Goal: Transaction & Acquisition: Purchase product/service

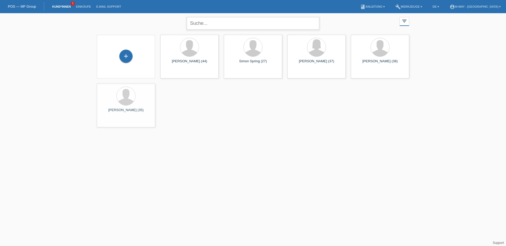
click at [231, 26] on input "text" at bounding box center [253, 23] width 132 height 12
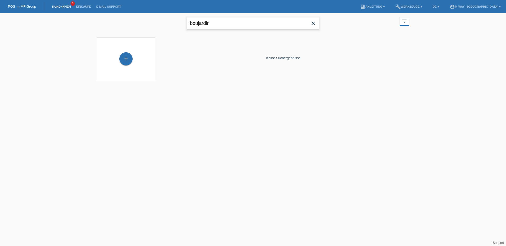
click at [213, 24] on input "boujardin" at bounding box center [253, 23] width 132 height 12
click at [222, 22] on input "boujardine" at bounding box center [253, 23] width 132 height 12
type input "b"
type input "n"
click at [194, 24] on input "knis" at bounding box center [253, 23] width 132 height 12
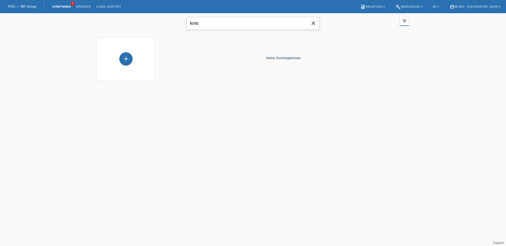
click at [195, 24] on input "knis" at bounding box center [253, 23] width 132 height 12
type input "knis"
click at [125, 62] on div "+" at bounding box center [125, 58] width 13 height 13
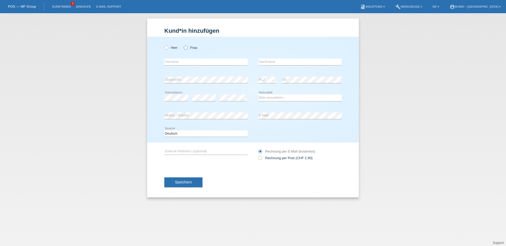
click at [183, 45] on icon at bounding box center [183, 45] width 0 height 0
click at [186, 48] on input "Frau" at bounding box center [184, 47] width 3 height 3
radio input "true"
click at [185, 63] on input "text" at bounding box center [205, 62] width 83 height 7
type input "Merjam"
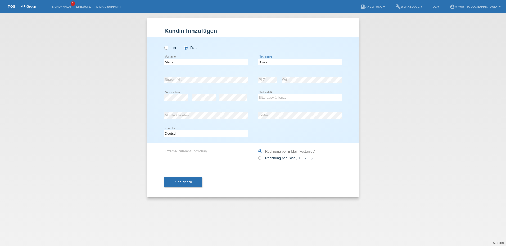
type input "Boujardin"
click at [282, 94] on div "Bitte auswählen... Schweiz Deutschland Liechtenstein Österreich ------------ Af…" at bounding box center [299, 98] width 83 height 18
click at [282, 98] on select "Bitte auswählen... Schweiz Deutschland Liechtenstein Österreich ------------ Af…" at bounding box center [299, 98] width 83 height 6
select select "TN"
click at [258, 95] on select "Bitte auswählen... Schweiz Deutschland Liechtenstein Österreich ------------ Af…" at bounding box center [299, 98] width 83 height 6
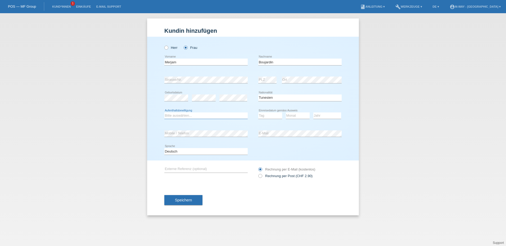
click at [201, 114] on select "Bitte auswählen... C B B - Flüchtlingsstatus Andere" at bounding box center [205, 116] width 83 height 6
select select "C"
click at [164, 113] on select "Bitte auswählen... C B B - Flüchtlingsstatus Andere" at bounding box center [205, 116] width 83 height 6
click at [269, 116] on select "Tag 01 02 03 04 05 06 07 08 09 10 11" at bounding box center [270, 116] width 24 height 6
select select "20"
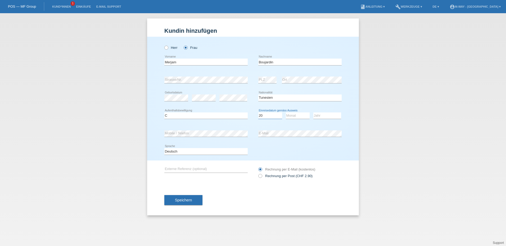
click at [258, 113] on select "Tag 01 02 03 04 05 06 07 08 09 10 11" at bounding box center [270, 116] width 24 height 6
click at [291, 116] on select "Monat 01 02 03 04 05 06 07 08 09 10 11" at bounding box center [298, 116] width 24 height 6
select select "12"
click at [286, 113] on select "Monat 01 02 03 04 05 06 07 08 09 10 11" at bounding box center [298, 116] width 24 height 6
click at [330, 114] on select "Jahr 2025 2024 2023 2022 2021 2020 2019 2018 2017 2016 2015 2014 2013 2012 2011…" at bounding box center [327, 116] width 28 height 6
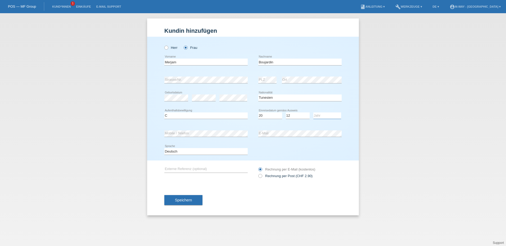
select select "1997"
click at [344, 113] on div "Herr Frau Merjam error Vorname C" at bounding box center [253, 99] width 212 height 124
click at [190, 203] on button "Speichern" at bounding box center [183, 200] width 38 height 10
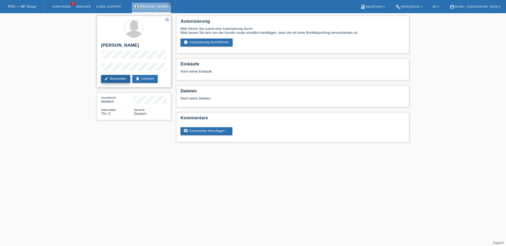
click at [121, 80] on link "edit Bearbeiten" at bounding box center [115, 79] width 29 height 8
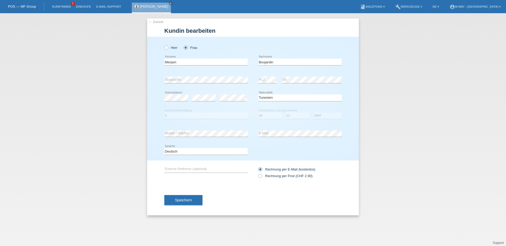
select select "TN"
select select "C"
select select "20"
select select "12"
select select "1997"
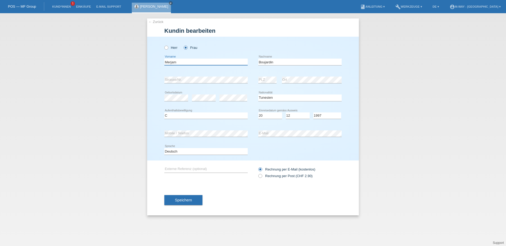
click at [171, 62] on input "Merjam" at bounding box center [205, 62] width 83 height 7
click at [186, 200] on span "Speichern" at bounding box center [183, 200] width 17 height 4
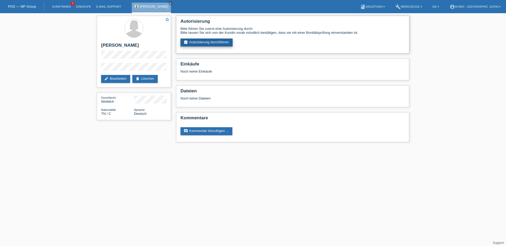
click at [201, 40] on link "assignment_turned_in Autorisierung durchführen" at bounding box center [206, 43] width 52 height 8
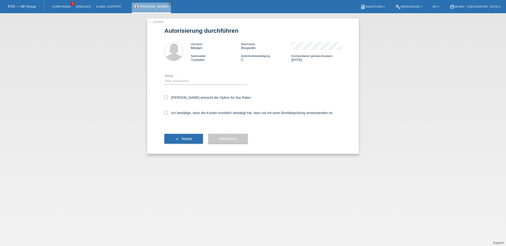
click at [221, 86] on div "Bitte auswählen CHF 1.00 - CHF 499.00 CHF 500.00 - CHF 1'999.00 CHF 2'000.00 - …" at bounding box center [205, 81] width 83 height 18
click at [218, 82] on select "Bitte auswählen CHF 1.00 - CHF 499.00 CHF 500.00 - CHF 1'999.00 CHF 2'000.00 - …" at bounding box center [205, 81] width 83 height 6
select select "3"
click at [164, 78] on select "Bitte auswählen CHF 1.00 - CHF 499.00 CHF 500.00 - CHF 1'999.00 CHF 2'000.00 - …" at bounding box center [205, 81] width 83 height 6
click at [177, 98] on label "[PERSON_NAME] wünscht die Option für fixe Raten" at bounding box center [207, 98] width 87 height 4
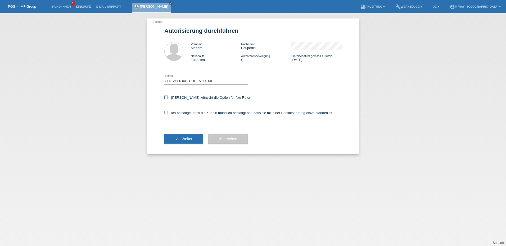
click at [168, 98] on input "Kundin wünscht die Option für fixe Raten" at bounding box center [165, 97] width 3 height 3
checkbox input "true"
click at [173, 111] on label "Ich bestätige, dass die Kundin mündlich bestätigt hat, dass sie mit einer Bonit…" at bounding box center [248, 113] width 169 height 4
click at [168, 111] on input "Ich bestätige, dass die Kundin mündlich bestätigt hat, dass sie mit einer Bonit…" at bounding box center [165, 112] width 3 height 3
checkbox input "true"
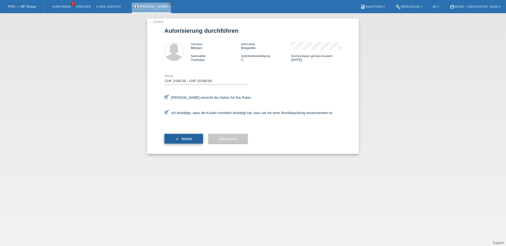
click at [174, 137] on button "check Weiter" at bounding box center [183, 139] width 39 height 10
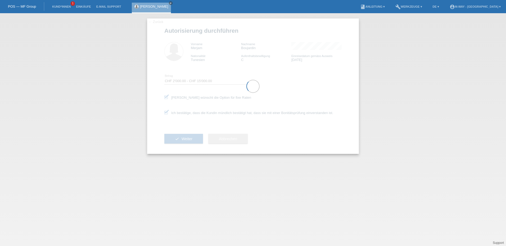
click at [174, 137] on div at bounding box center [253, 87] width 212 height 136
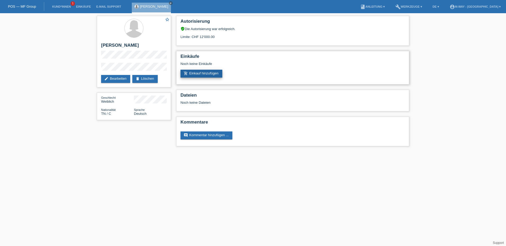
click at [208, 70] on link "add_shopping_cart Einkauf hinzufügen" at bounding box center [201, 74] width 42 height 8
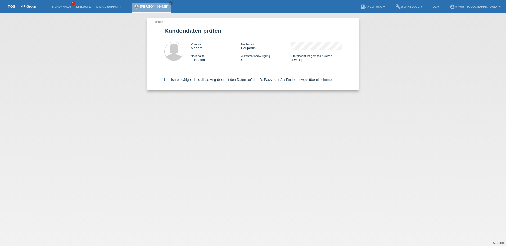
click at [173, 79] on label "Ich bestätige, dass diese Angaben mit den Daten auf der ID, Pass oder Ausländer…" at bounding box center [249, 80] width 170 height 4
click at [168, 79] on input "Ich bestätige, dass diese Angaben mit den Daten auf der ID, Pass oder Ausländer…" at bounding box center [165, 79] width 3 height 3
checkbox input "true"
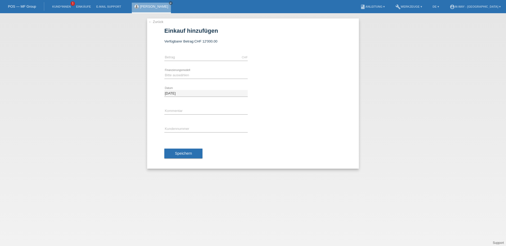
click at [196, 52] on div "CHF error Betrag" at bounding box center [205, 58] width 83 height 18
click at [207, 56] on input "text" at bounding box center [205, 57] width 83 height 7
type input "3953.95"
click at [173, 76] on select "Bitte auswählen Fixe Raten Kauf auf Rechnung mit Teilzahlungsoption" at bounding box center [205, 75] width 83 height 6
select select "77"
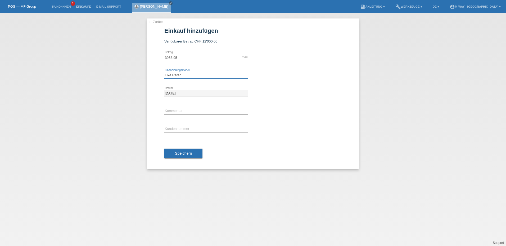
click at [164, 72] on select "Bitte auswählen Fixe Raten Kauf auf Rechnung mit Teilzahlungsoption" at bounding box center [205, 75] width 83 height 6
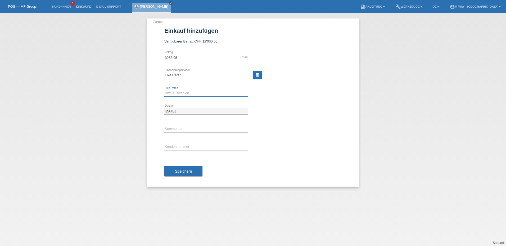
click at [191, 93] on select "Bitte auswählen 4 Raten 5 Raten 6 Raten 7 Raten 8 Raten 9 Raten 10 Raten 11 Rat…" at bounding box center [205, 93] width 83 height 6
select select "202"
click at [164, 90] on select "Bitte auswählen 4 Raten 5 Raten 6 Raten 7 Raten 8 Raten 9 Raten 10 Raten 11 Rat…" at bounding box center [205, 93] width 83 height 6
click at [178, 147] on input "text" at bounding box center [205, 147] width 83 height 7
type input "k082636"
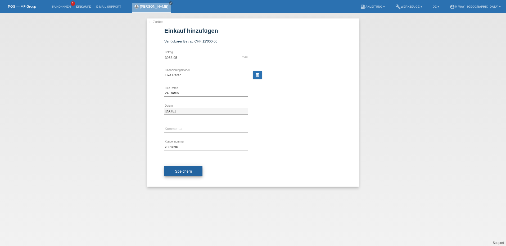
click at [187, 175] on button "Speichern" at bounding box center [183, 172] width 38 height 10
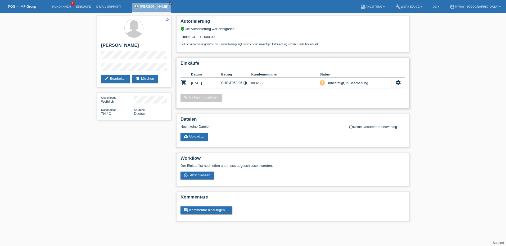
click at [405, 83] on div "Einkäufe Datum Betrag Kundennummer Status shopping_cart [DATE] CHF 3'953.95 tim…" at bounding box center [292, 83] width 233 height 51
click at [393, 82] on div "settings" at bounding box center [397, 83] width 13 height 8
click at [369, 99] on span "AGB herunterladen" at bounding box center [359, 99] width 31 height 6
click at [397, 80] on icon "settings" at bounding box center [398, 83] width 6 height 6
click at [365, 106] on span "Abschliessen" at bounding box center [355, 107] width 22 height 6
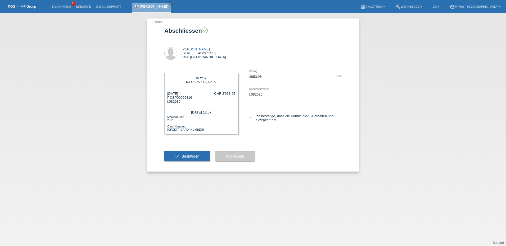
click at [246, 116] on div "3953.95 CHF error [GEOGRAPHIC_DATA] k082636 error AGB" at bounding box center [289, 100] width 103 height 65
click at [249, 116] on icon at bounding box center [250, 115] width 3 height 3
click at [249, 116] on input "Ich bestätige, dass die Kundin die AGB erhalten und akzeptiert hat." at bounding box center [250, 115] width 3 height 3
checkbox input "true"
click at [197, 154] on button "check Bestätigen" at bounding box center [187, 156] width 46 height 10
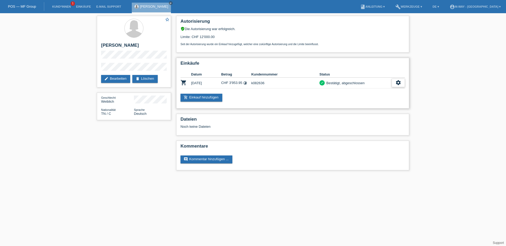
click at [403, 84] on div "settings" at bounding box center [397, 83] width 13 height 8
click at [386, 109] on span "Quittung herunterladen" at bounding box center [378, 107] width 37 height 6
